Goal: Task Accomplishment & Management: Manage account settings

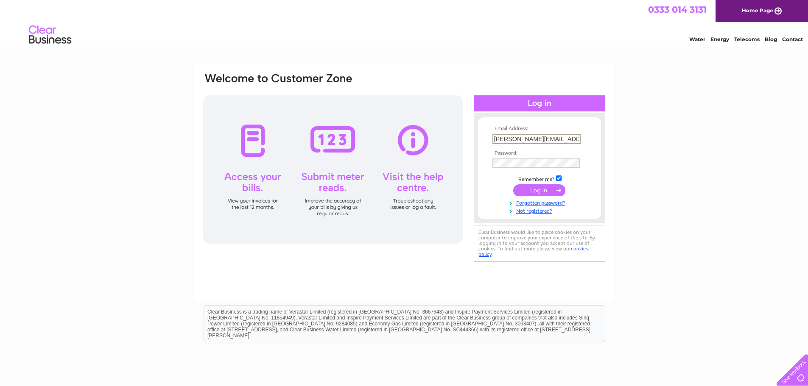
click at [542, 189] on input "submit" at bounding box center [539, 190] width 52 height 12
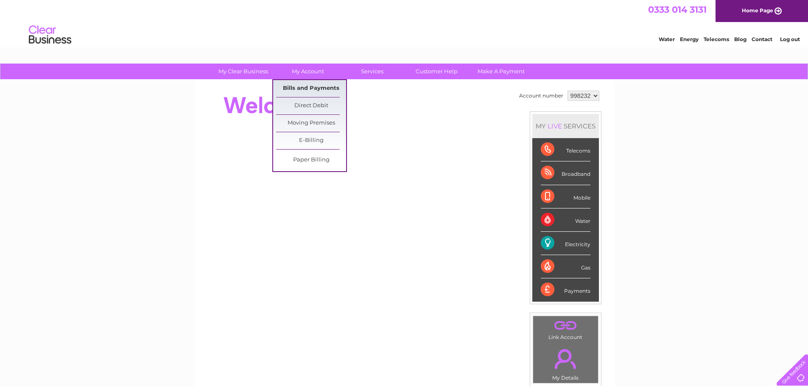
click at [297, 89] on link "Bills and Payments" at bounding box center [311, 88] width 70 height 17
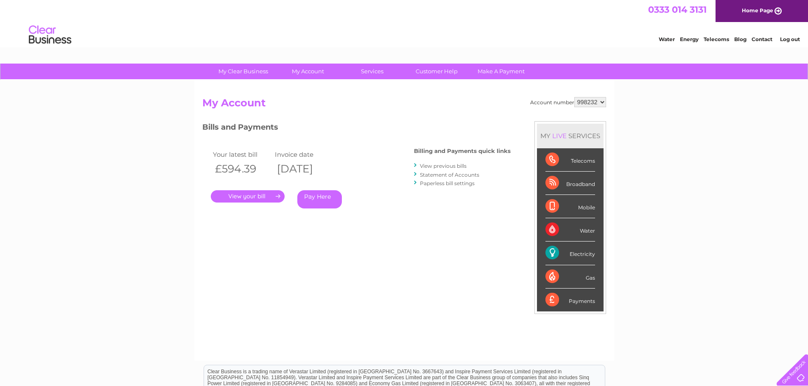
click at [595, 101] on select "998232 998234" at bounding box center [590, 102] width 32 height 10
select select "998234"
click at [574, 97] on select "998232 998234" at bounding box center [590, 102] width 32 height 10
click at [244, 193] on link "." at bounding box center [248, 196] width 74 height 12
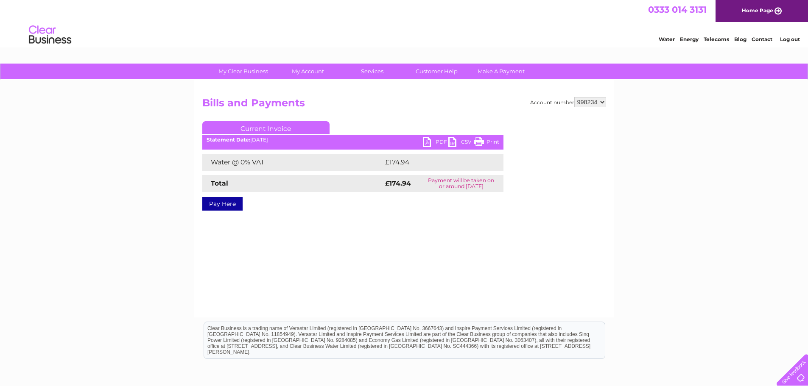
click at [483, 142] on link "Print" at bounding box center [486, 143] width 25 height 12
